Goal: Transaction & Acquisition: Purchase product/service

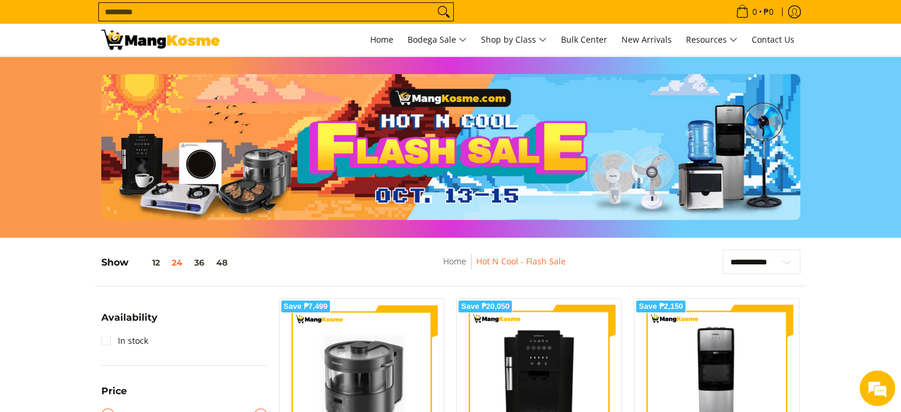
click at [177, 9] on input "Search..." at bounding box center [266, 12] width 335 height 18
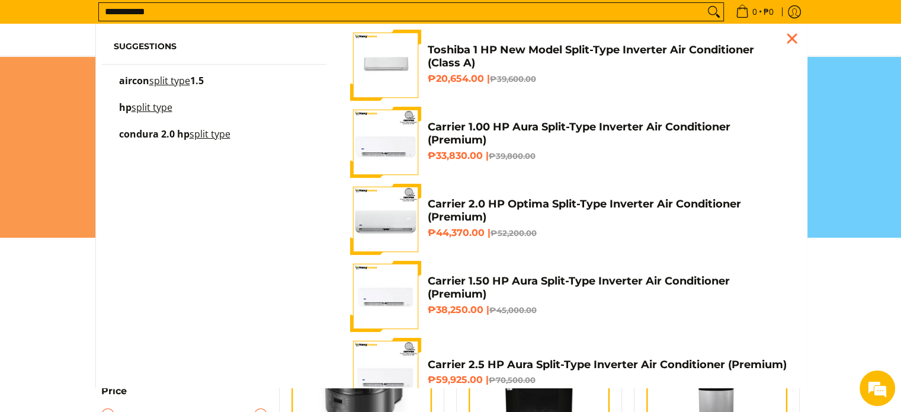
type input "**********"
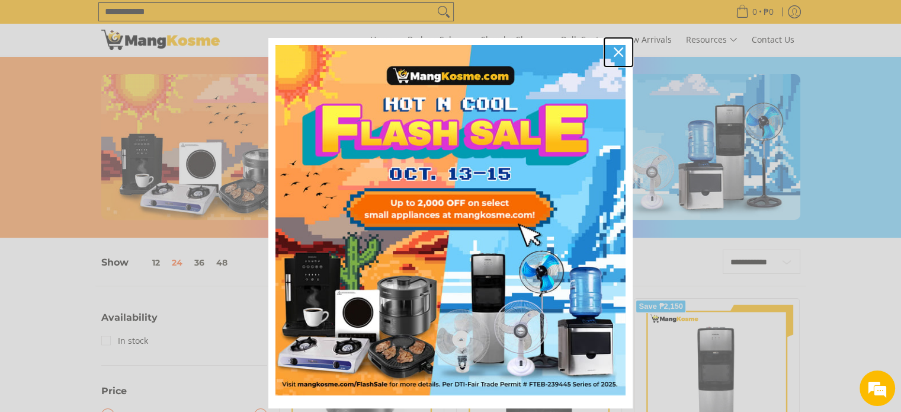
click at [614, 52] on icon "close icon" at bounding box center [618, 51] width 9 height 9
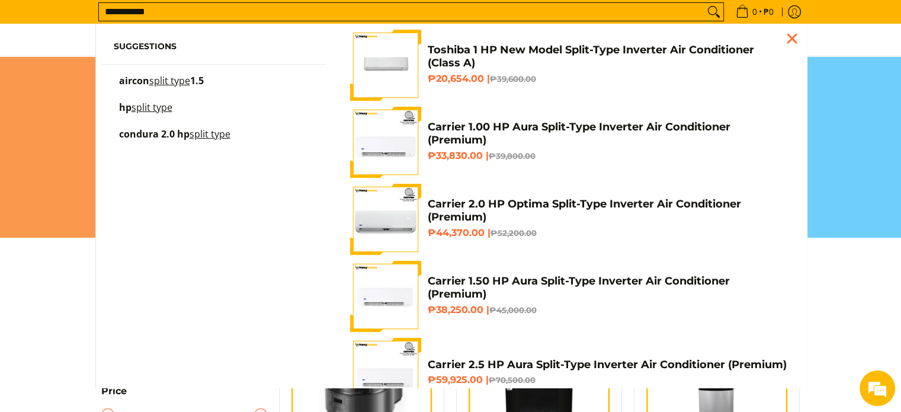
click at [296, 12] on input "**********" at bounding box center [401, 12] width 605 height 18
click at [389, 60] on img "Customer Navigation" at bounding box center [385, 65] width 71 height 71
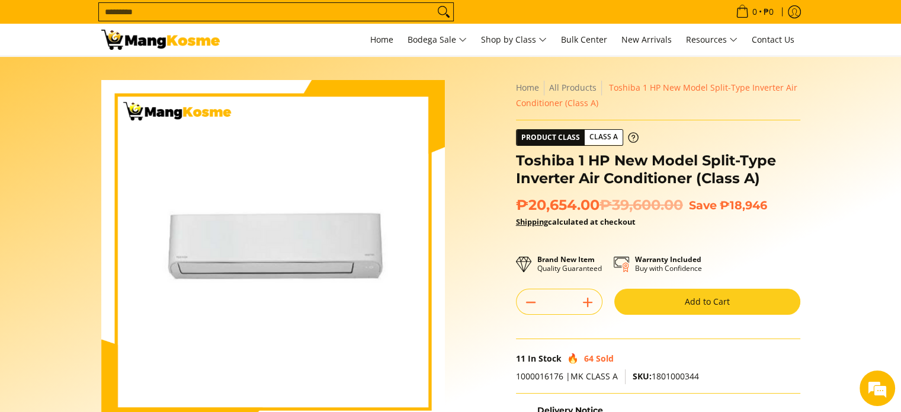
click at [397, 7] on input "Search..." at bounding box center [266, 12] width 335 height 18
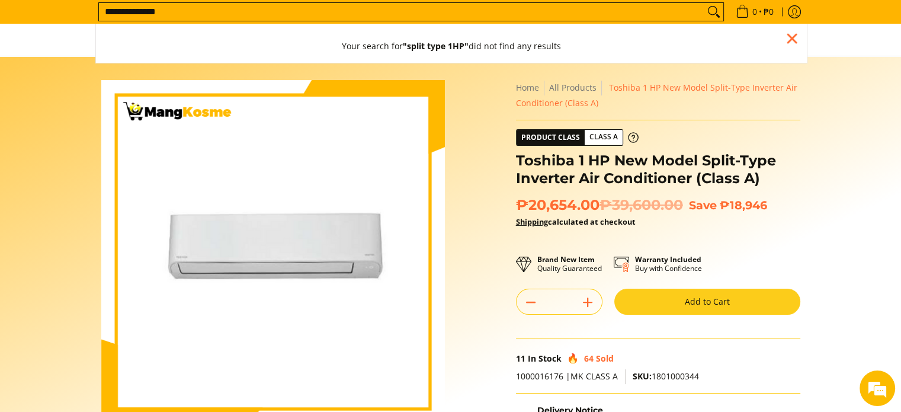
type input "**********"
click at [704, 3] on button "Search" at bounding box center [713, 12] width 19 height 18
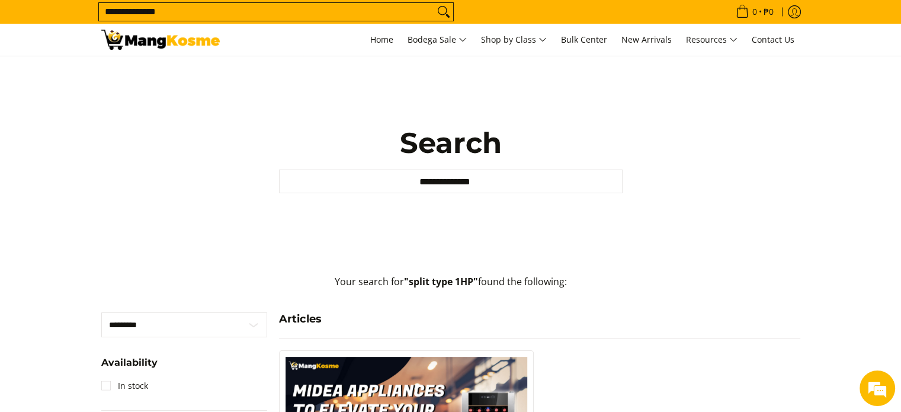
click at [345, 15] on input "**********" at bounding box center [266, 12] width 335 height 18
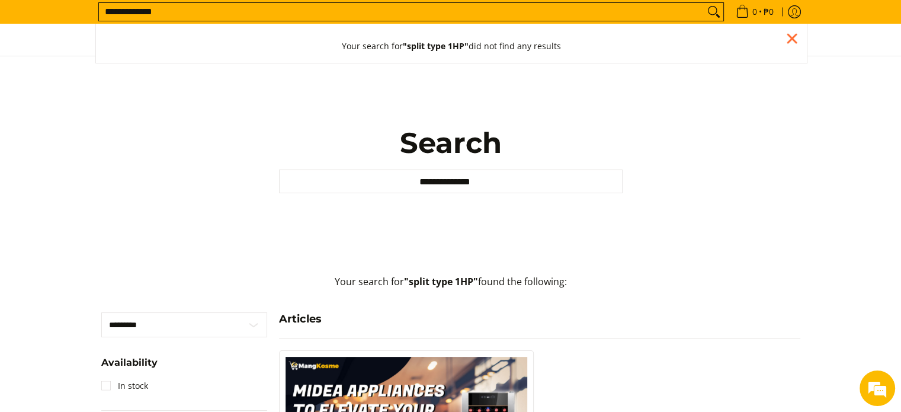
type input "**********"
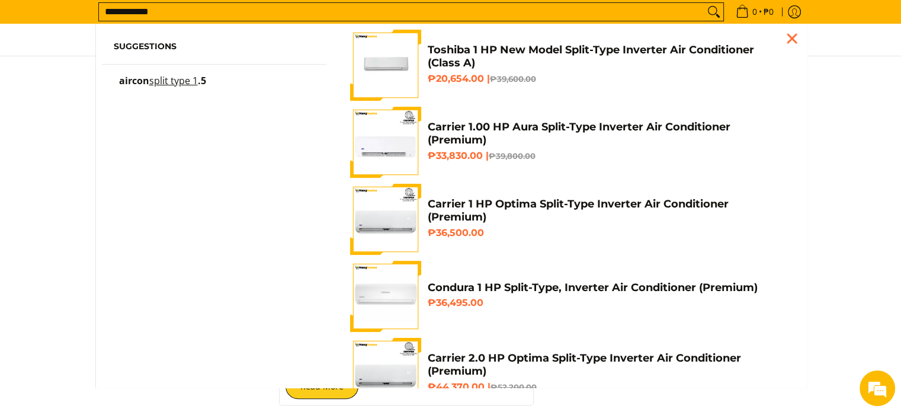
click at [687, 14] on input "**********" at bounding box center [401, 12] width 605 height 18
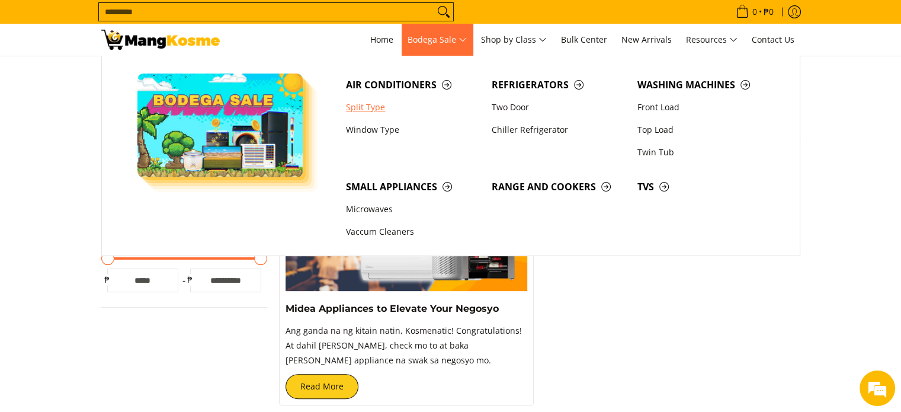
click at [363, 117] on link "Split Type" at bounding box center [413, 107] width 146 height 23
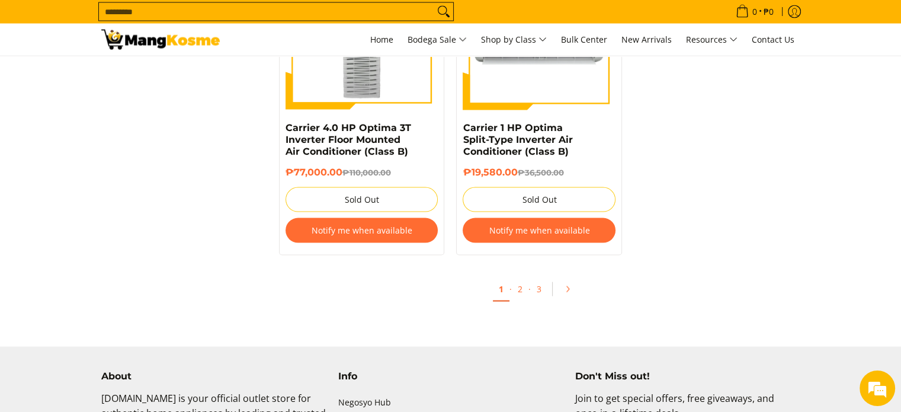
scroll to position [2336, 0]
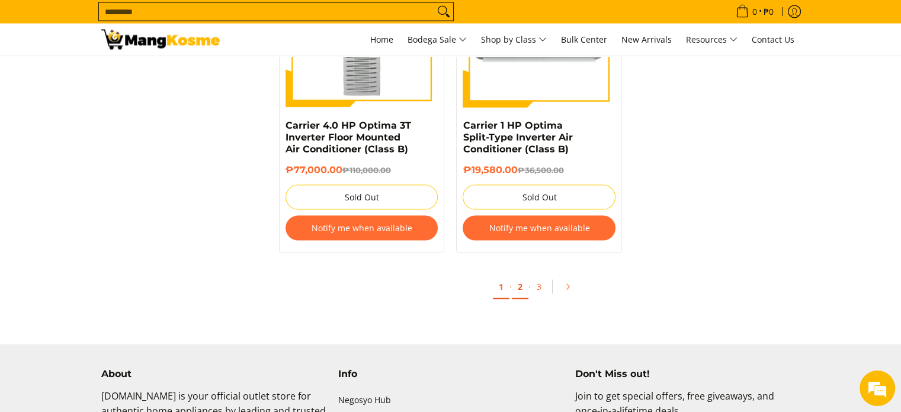
click at [525, 280] on link "2" at bounding box center [520, 287] width 17 height 24
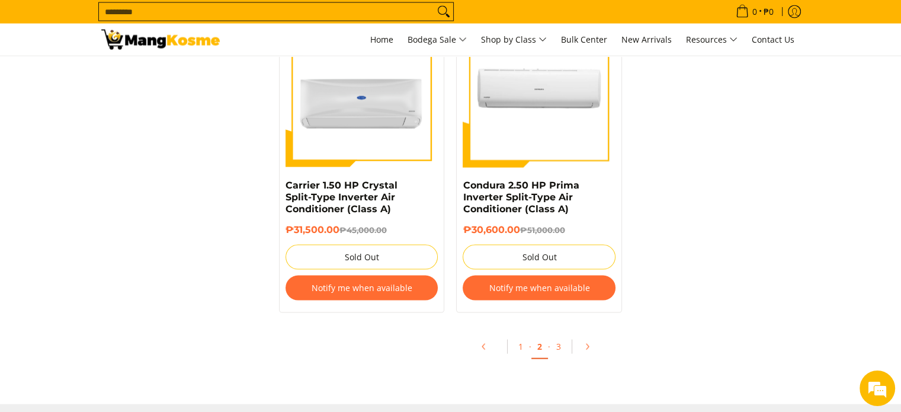
scroll to position [2482, 0]
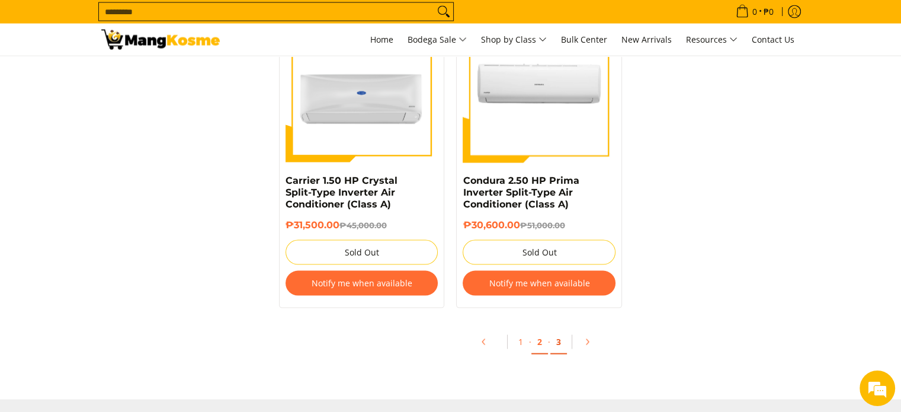
click at [552, 339] on link "3" at bounding box center [558, 342] width 17 height 24
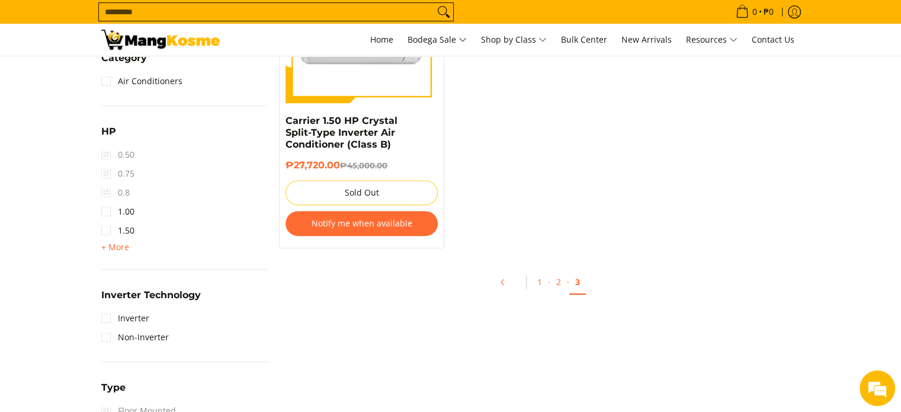
scroll to position [646, 0]
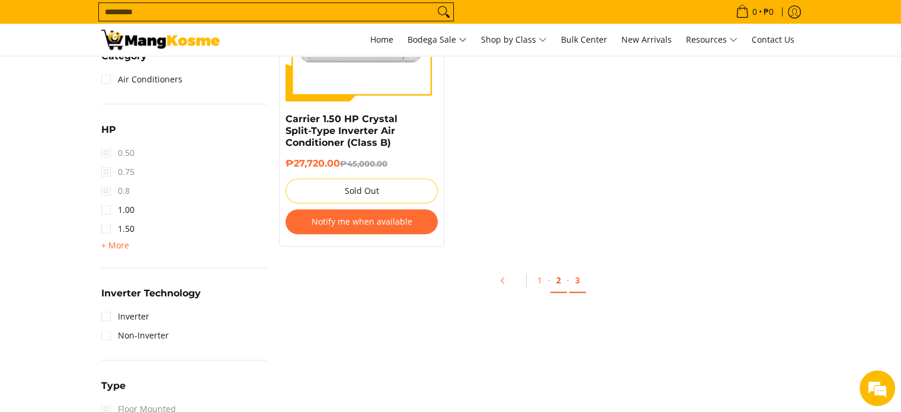
click at [551, 281] on link "2" at bounding box center [558, 280] width 17 height 24
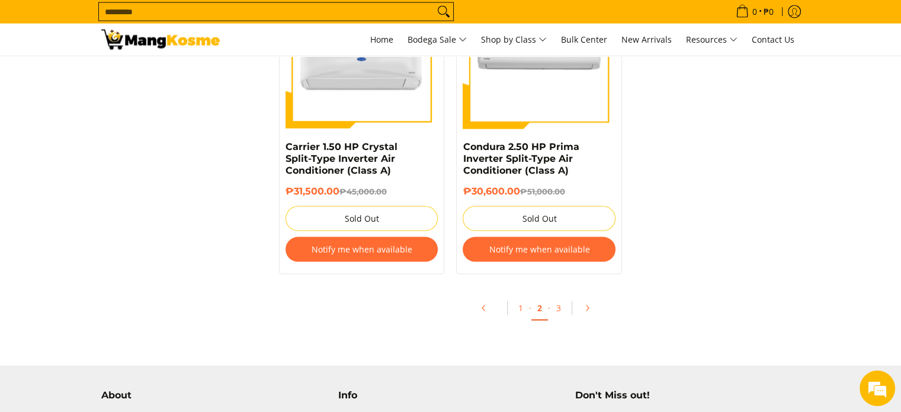
scroll to position [2512, 0]
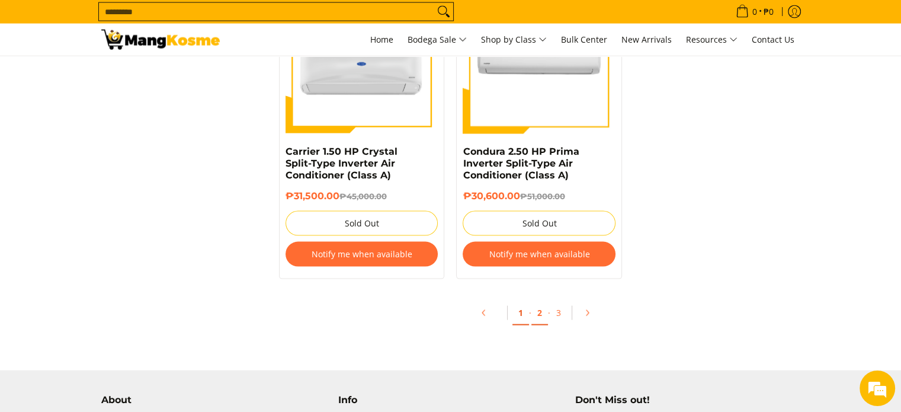
click at [521, 319] on link "1" at bounding box center [520, 313] width 17 height 24
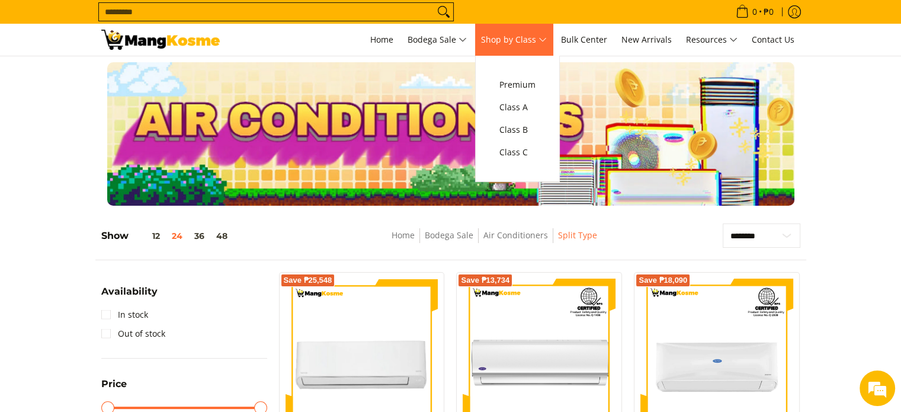
click at [541, 33] on span "Shop by Class" at bounding box center [514, 40] width 66 height 15
click at [531, 113] on span "Class A" at bounding box center [517, 107] width 36 height 15
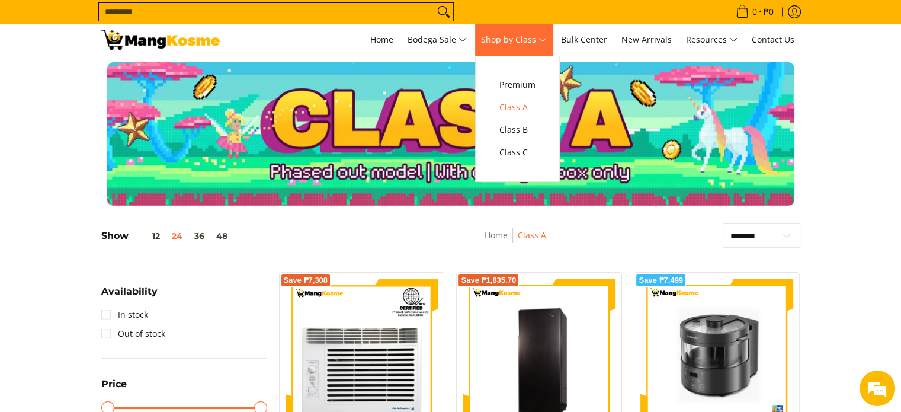
click at [529, 36] on span "Shop by Class" at bounding box center [514, 40] width 66 height 15
click at [514, 127] on span "Class B" at bounding box center [517, 130] width 36 height 15
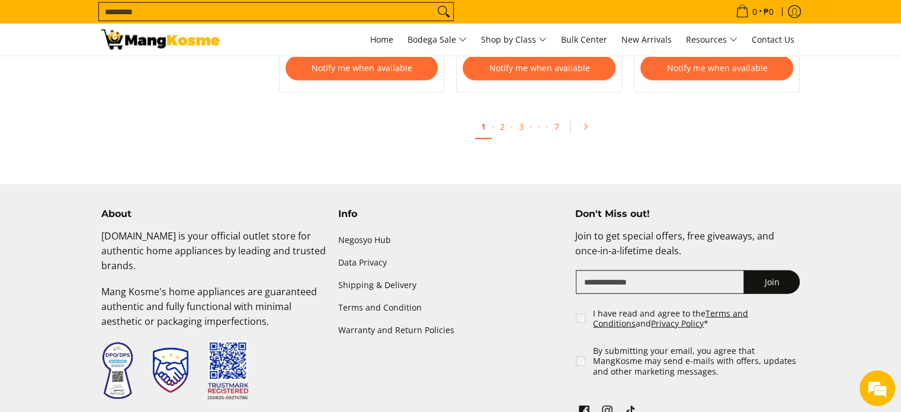
scroll to position [2684, 0]
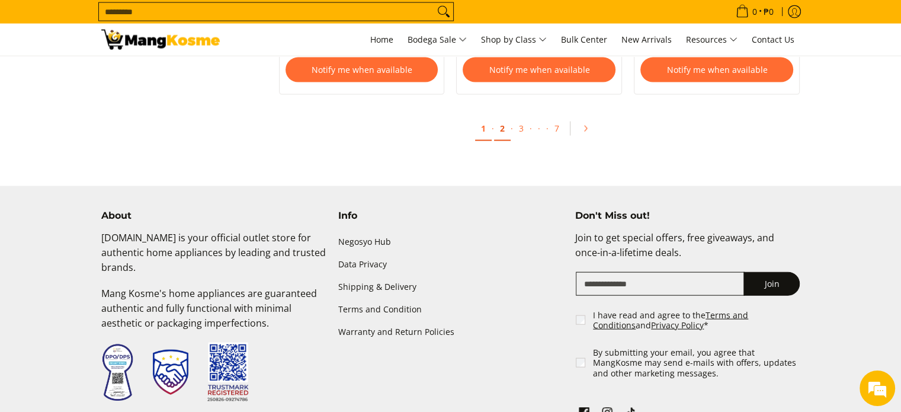
click at [507, 130] on link "2" at bounding box center [502, 129] width 17 height 24
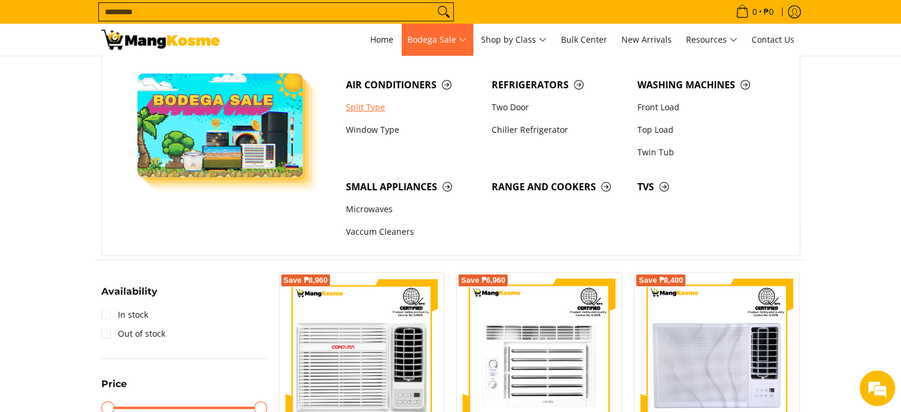
click at [383, 111] on link "Split Type" at bounding box center [413, 107] width 146 height 23
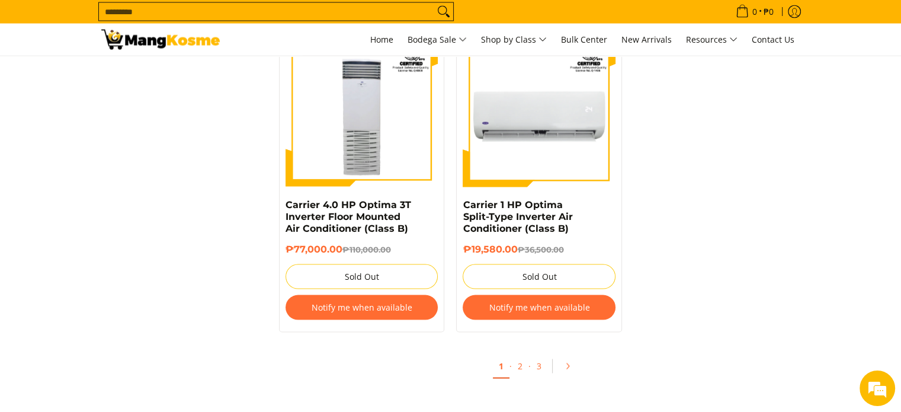
scroll to position [2257, 0]
click at [525, 354] on link "2" at bounding box center [520, 366] width 17 height 24
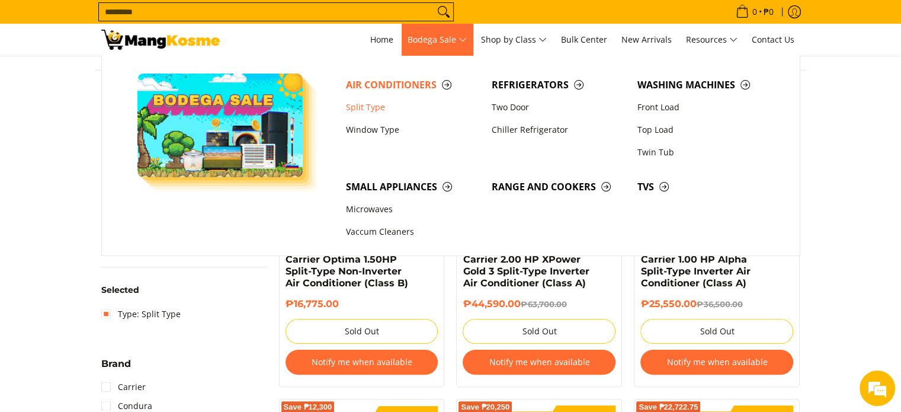
click at [434, 36] on span "Bodega Sale" at bounding box center [437, 40] width 59 height 15
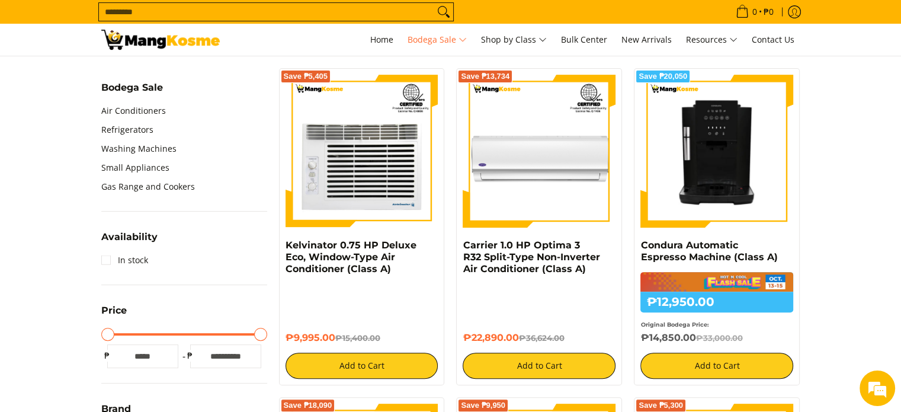
scroll to position [399, 0]
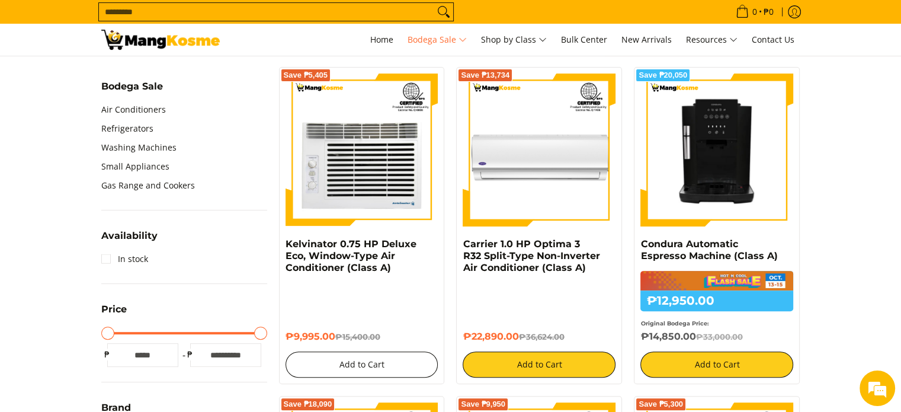
click at [381, 365] on button "Add to Cart" at bounding box center [362, 364] width 153 height 26
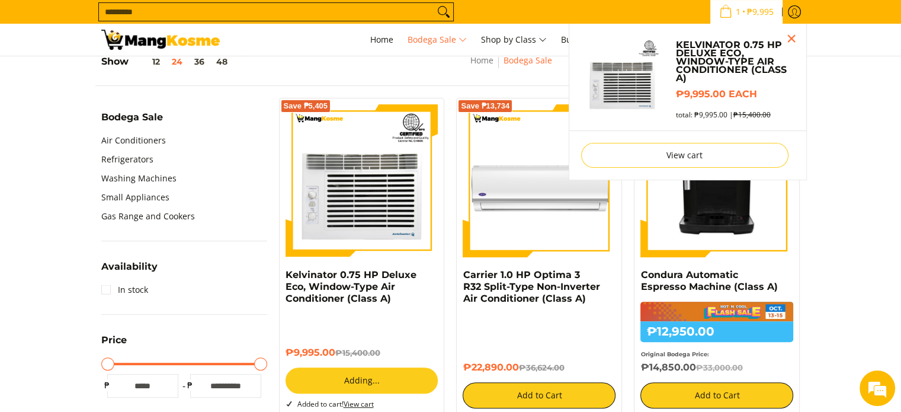
scroll to position [367, 0]
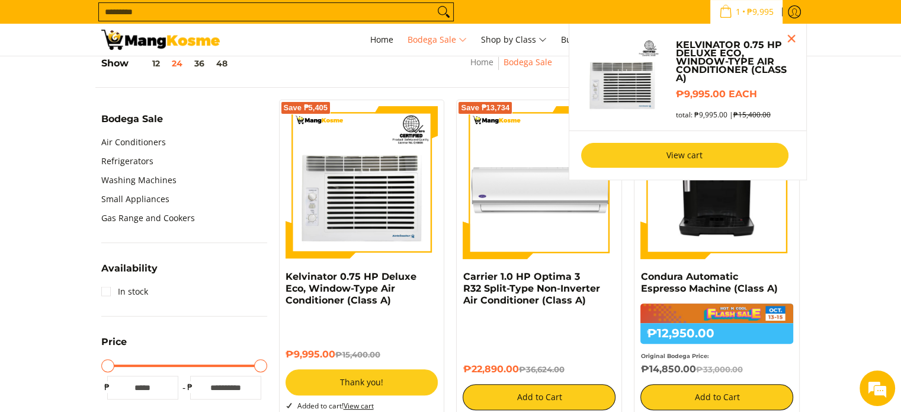
click at [681, 157] on link "View cart" at bounding box center [684, 155] width 207 height 25
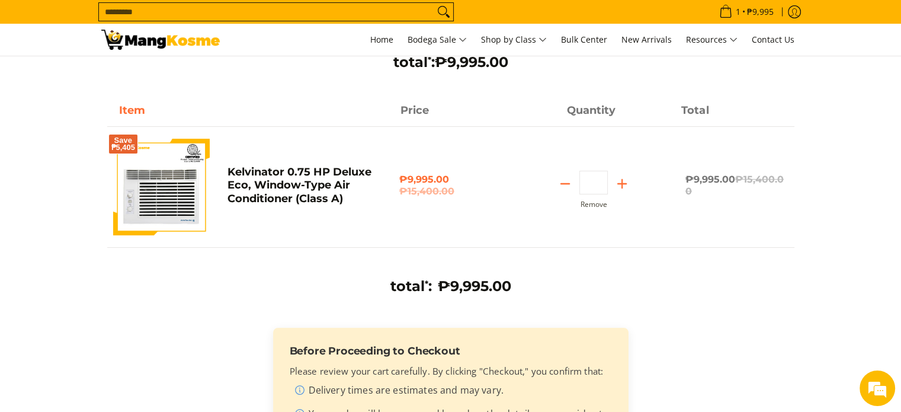
scroll to position [71, 0]
click at [630, 300] on div "total * : ₱9,995.00" at bounding box center [450, 290] width 675 height 27
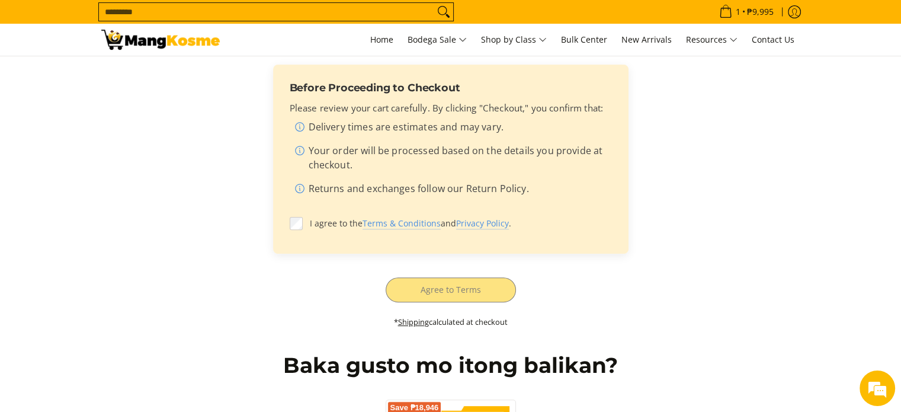
scroll to position [334, 0]
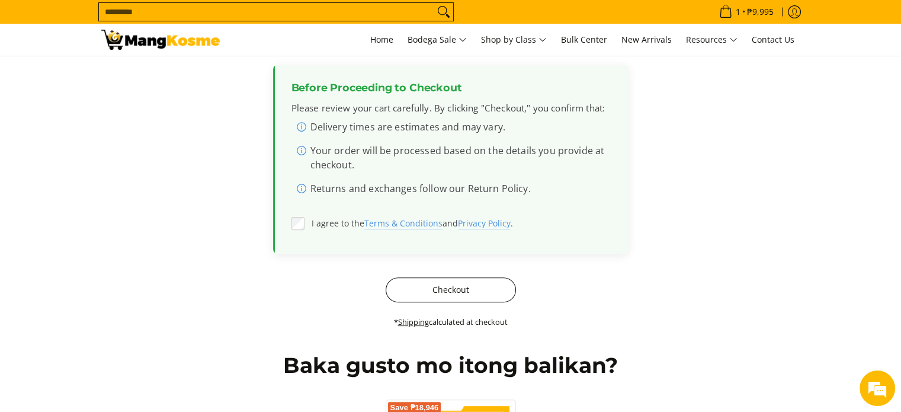
click at [426, 287] on button "Checkout" at bounding box center [451, 289] width 130 height 25
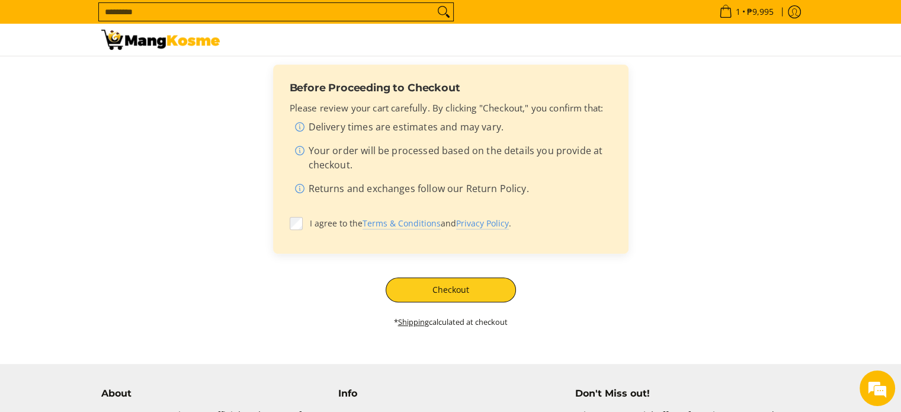
click at [307, 12] on input "Search..." at bounding box center [266, 12] width 335 height 18
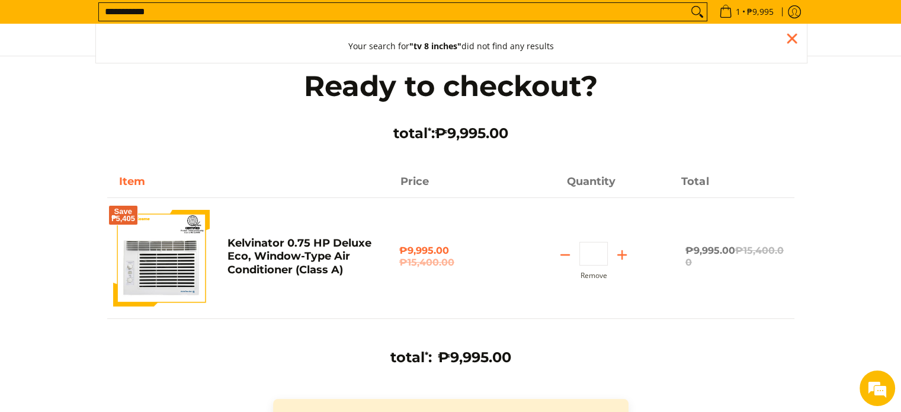
type input "**********"
click at [688, 3] on button "Search" at bounding box center [697, 12] width 19 height 18
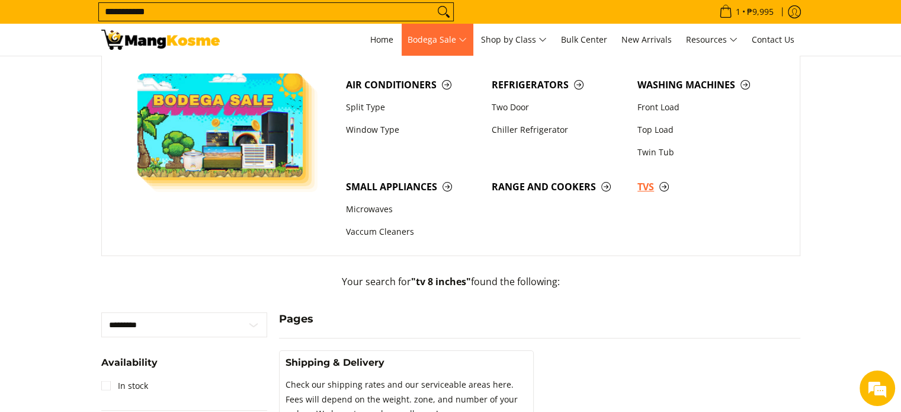
click at [639, 182] on span "TVs" at bounding box center [704, 186] width 134 height 15
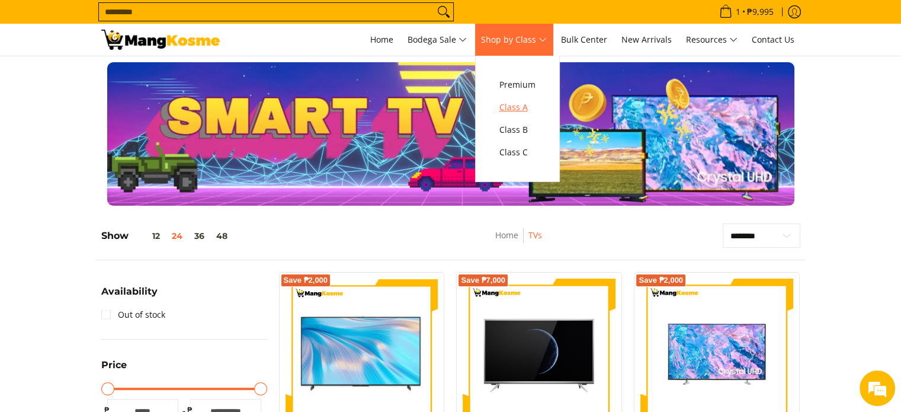
click at [512, 107] on span "Class A" at bounding box center [517, 107] width 36 height 15
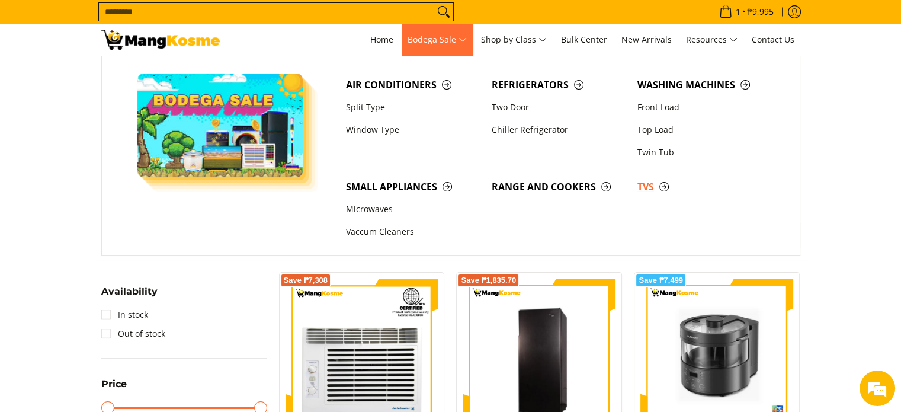
click at [636, 189] on link "TVs" at bounding box center [704, 186] width 146 height 23
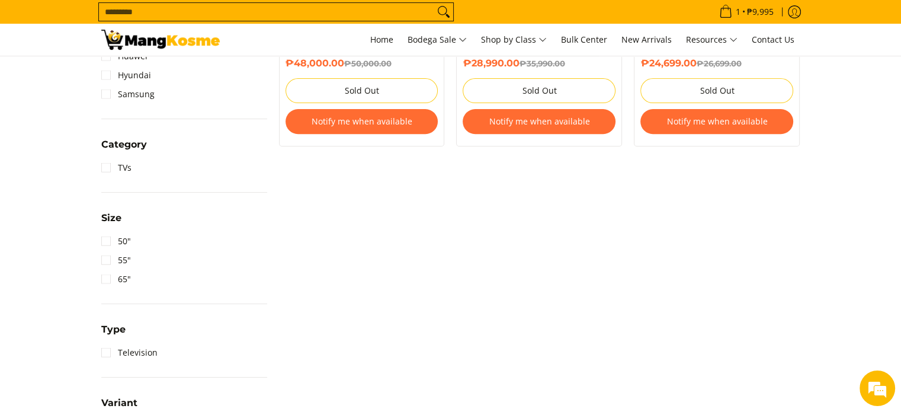
scroll to position [332, 0]
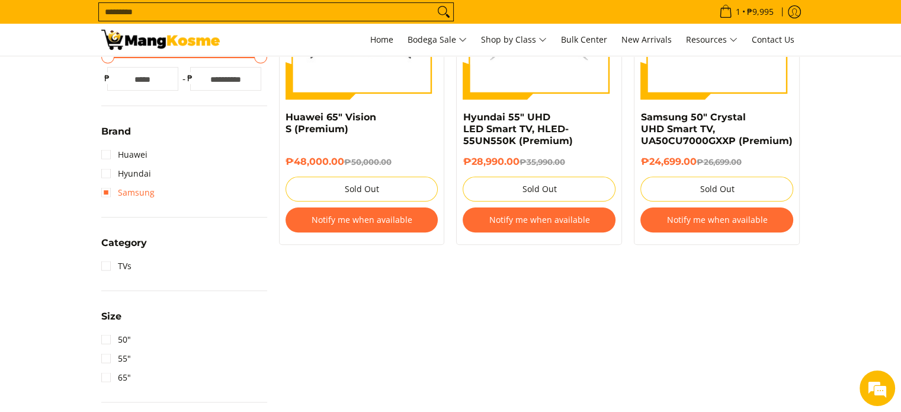
click at [102, 192] on link "Samsung" at bounding box center [127, 192] width 53 height 19
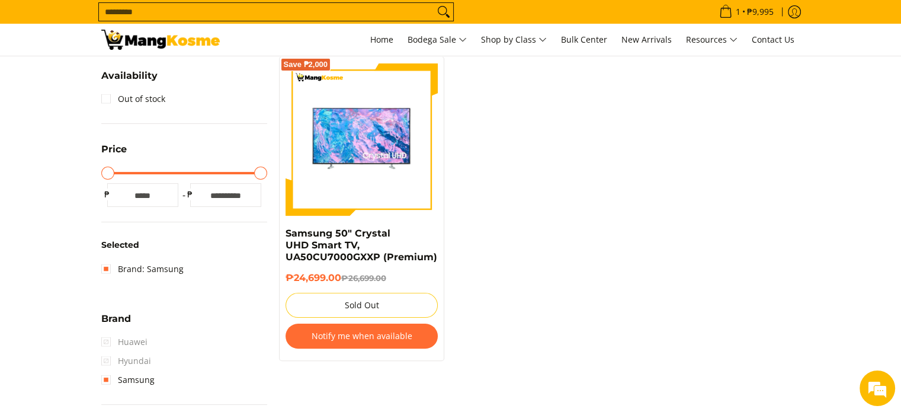
scroll to position [216, 0]
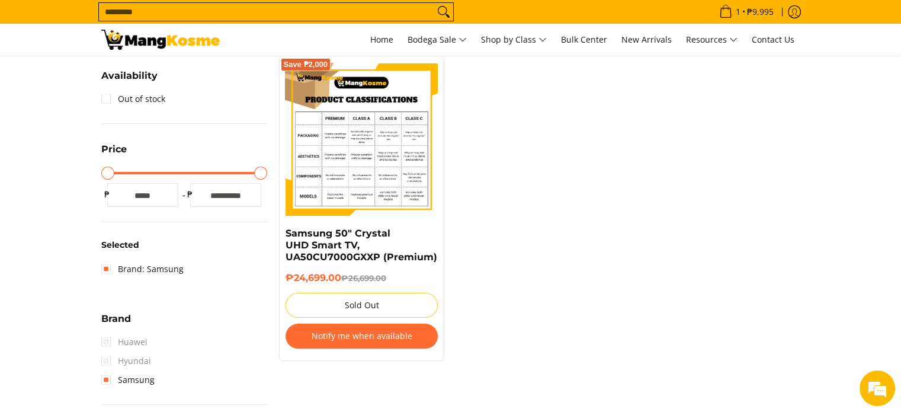
click at [345, 201] on img at bounding box center [362, 139] width 153 height 153
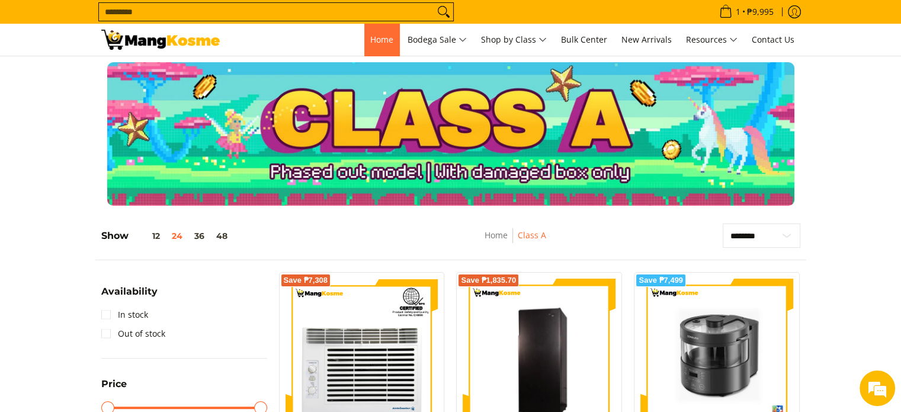
click at [386, 33] on link "Home" at bounding box center [381, 40] width 35 height 32
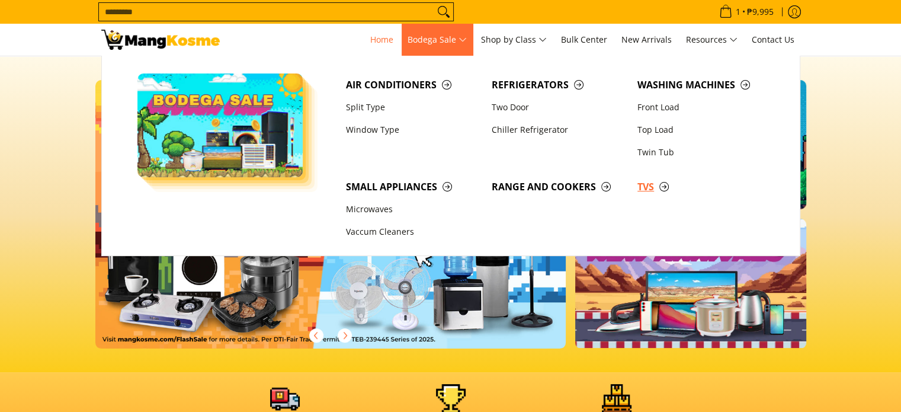
click at [660, 187] on span "TVs" at bounding box center [704, 186] width 134 height 15
